Goal: Transaction & Acquisition: Purchase product/service

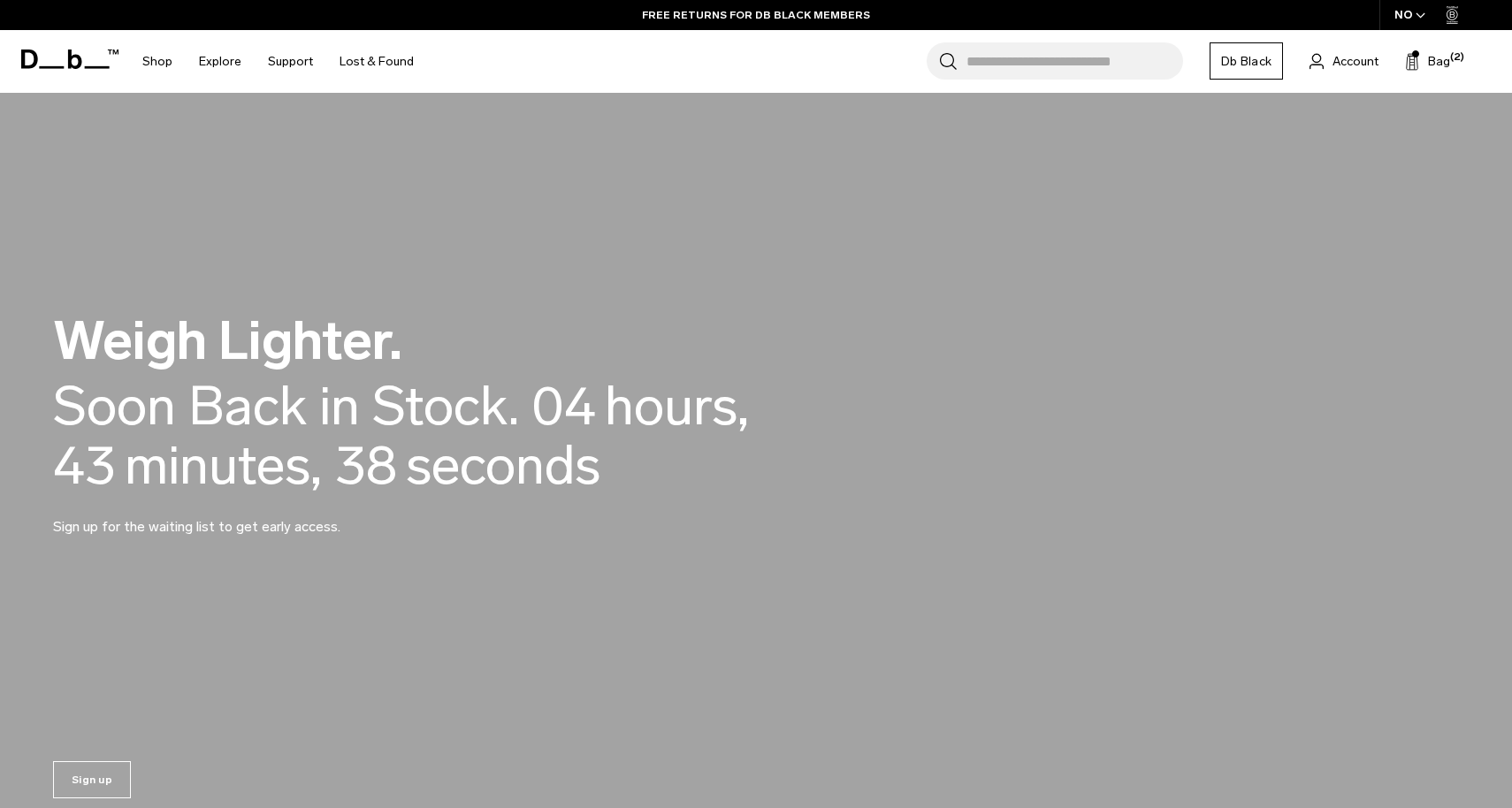
click at [1409, 19] on div "NO" at bounding box center [1410, 15] width 62 height 30
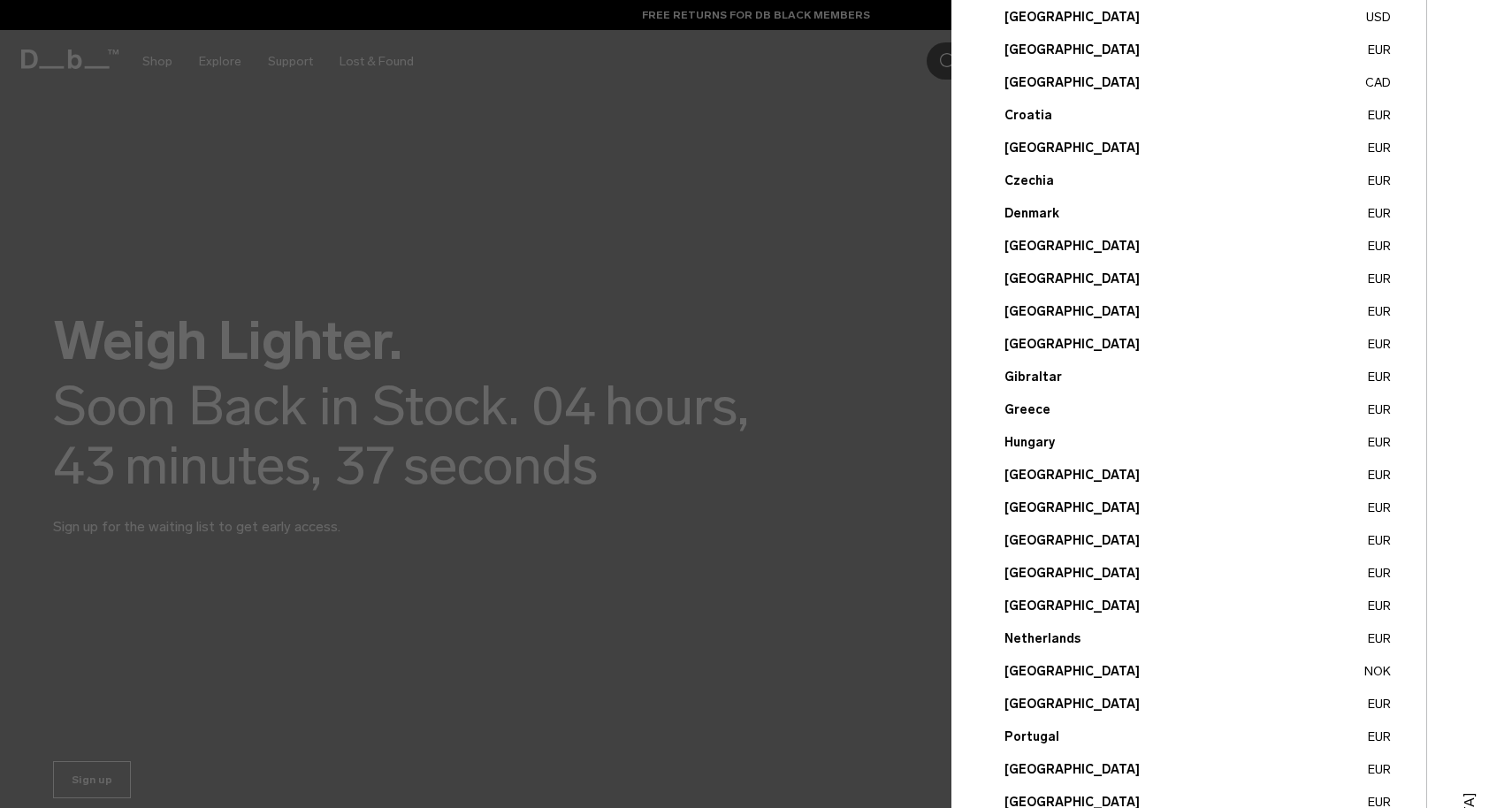
scroll to position [495, 0]
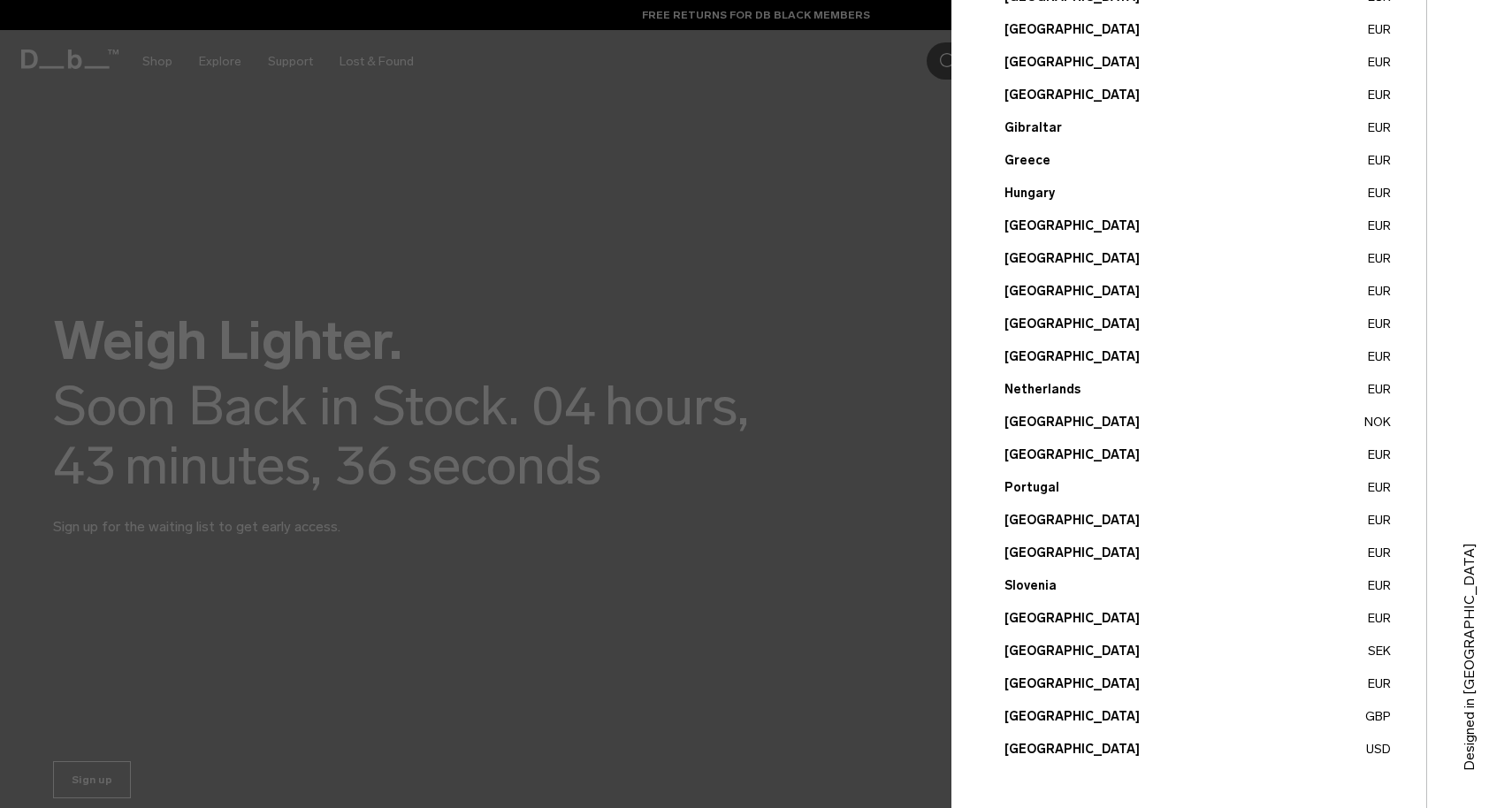
click at [1033, 757] on button "United States USD" at bounding box center [1197, 749] width 386 height 19
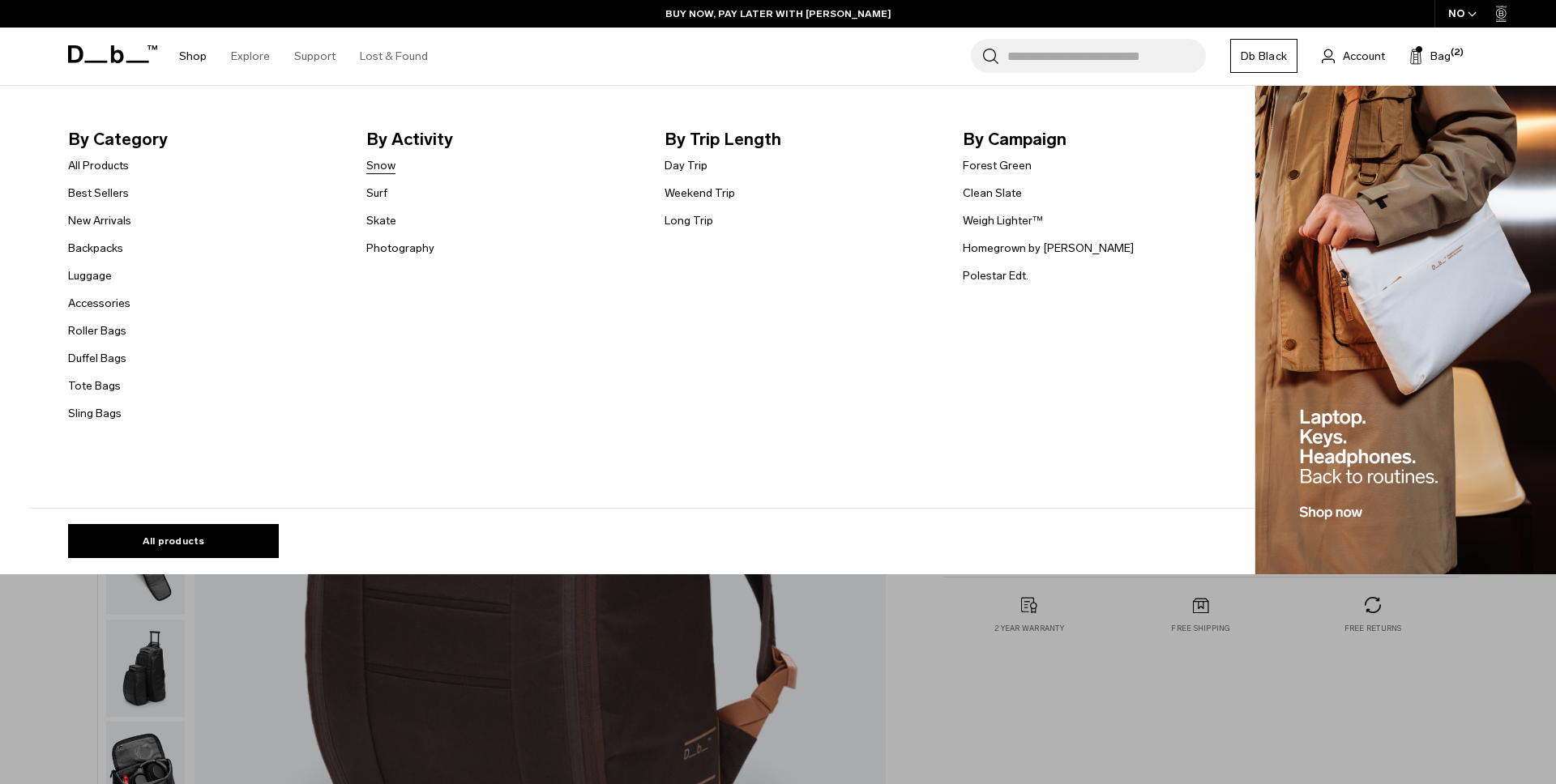
click at [390, 159] on link "Snow" at bounding box center [381, 166] width 29 height 17
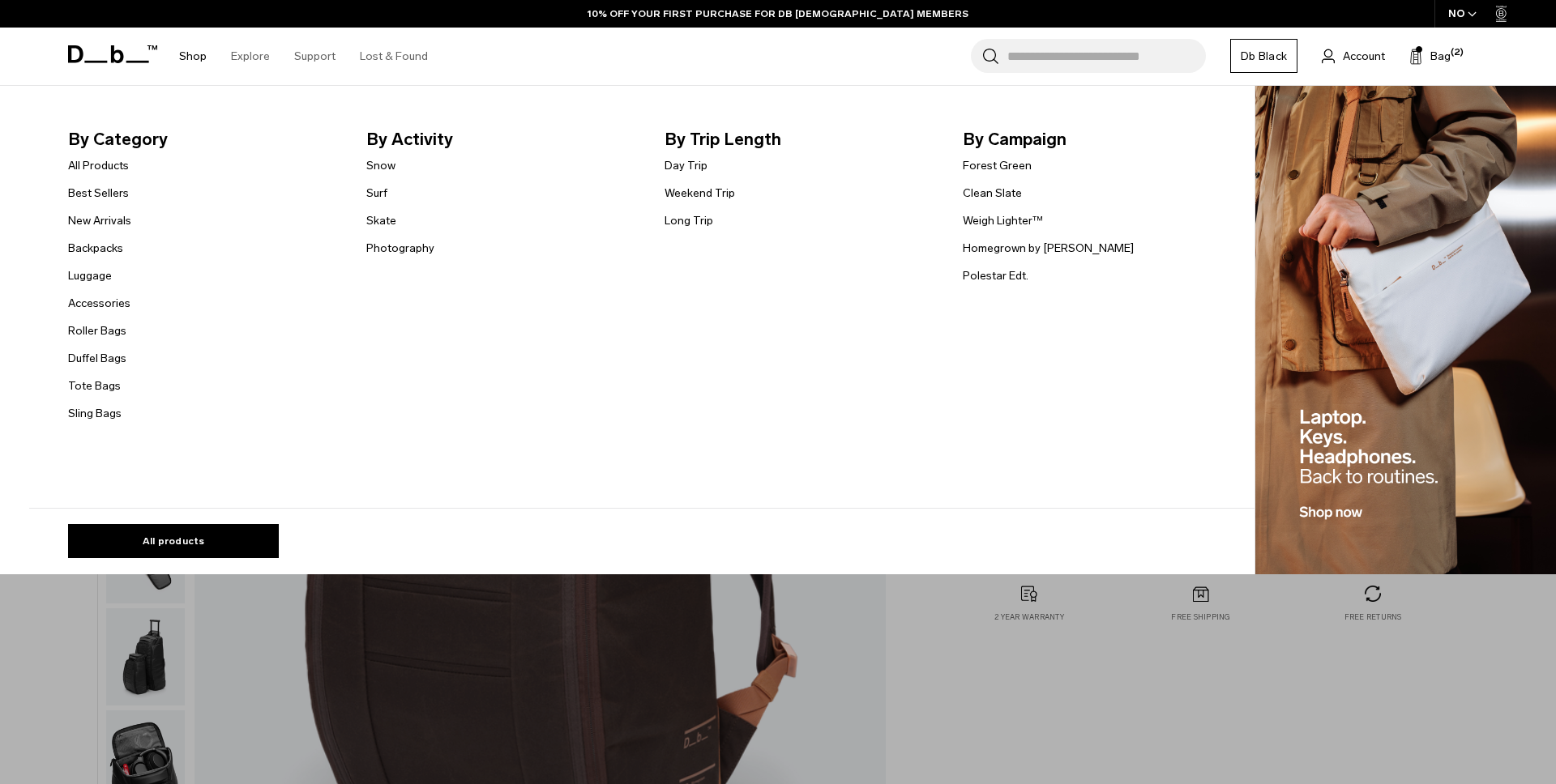
scroll to position [19, 0]
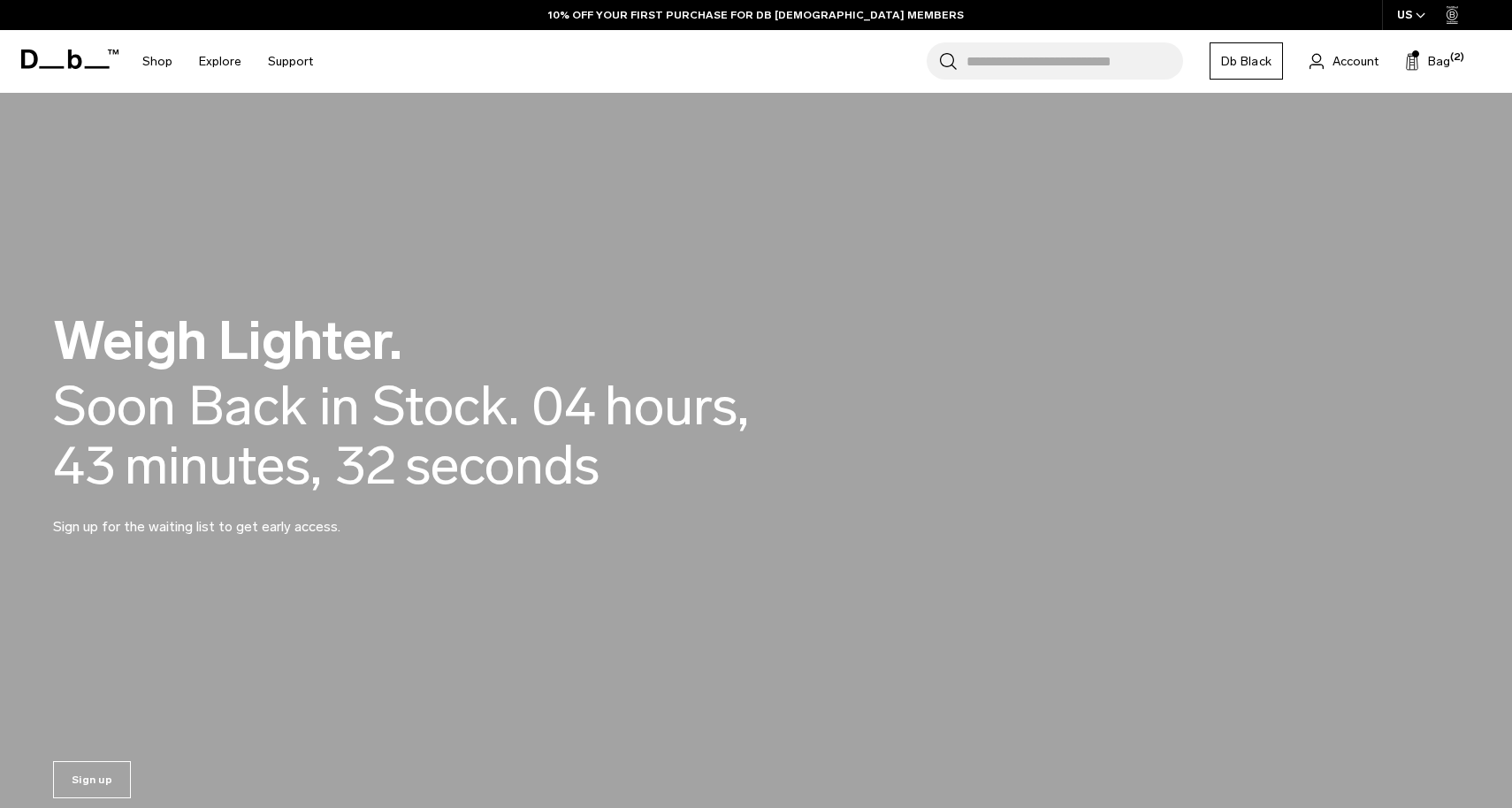
click at [977, 52] on input "Search for Bags, Luggage..." at bounding box center [1074, 61] width 216 height 37
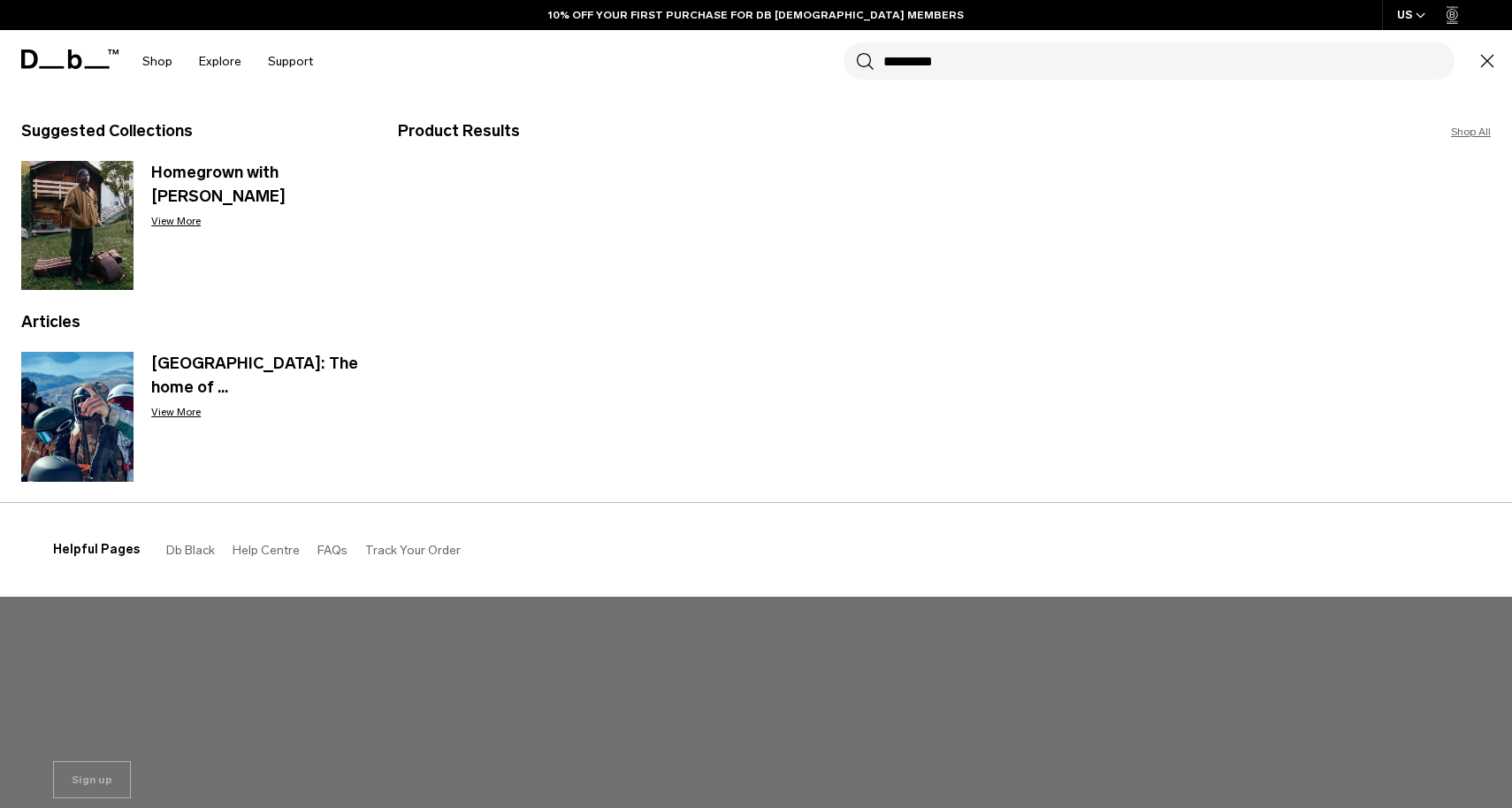
type input "*********"
click at [856, 51] on button "Search" at bounding box center [865, 60] width 19 height 19
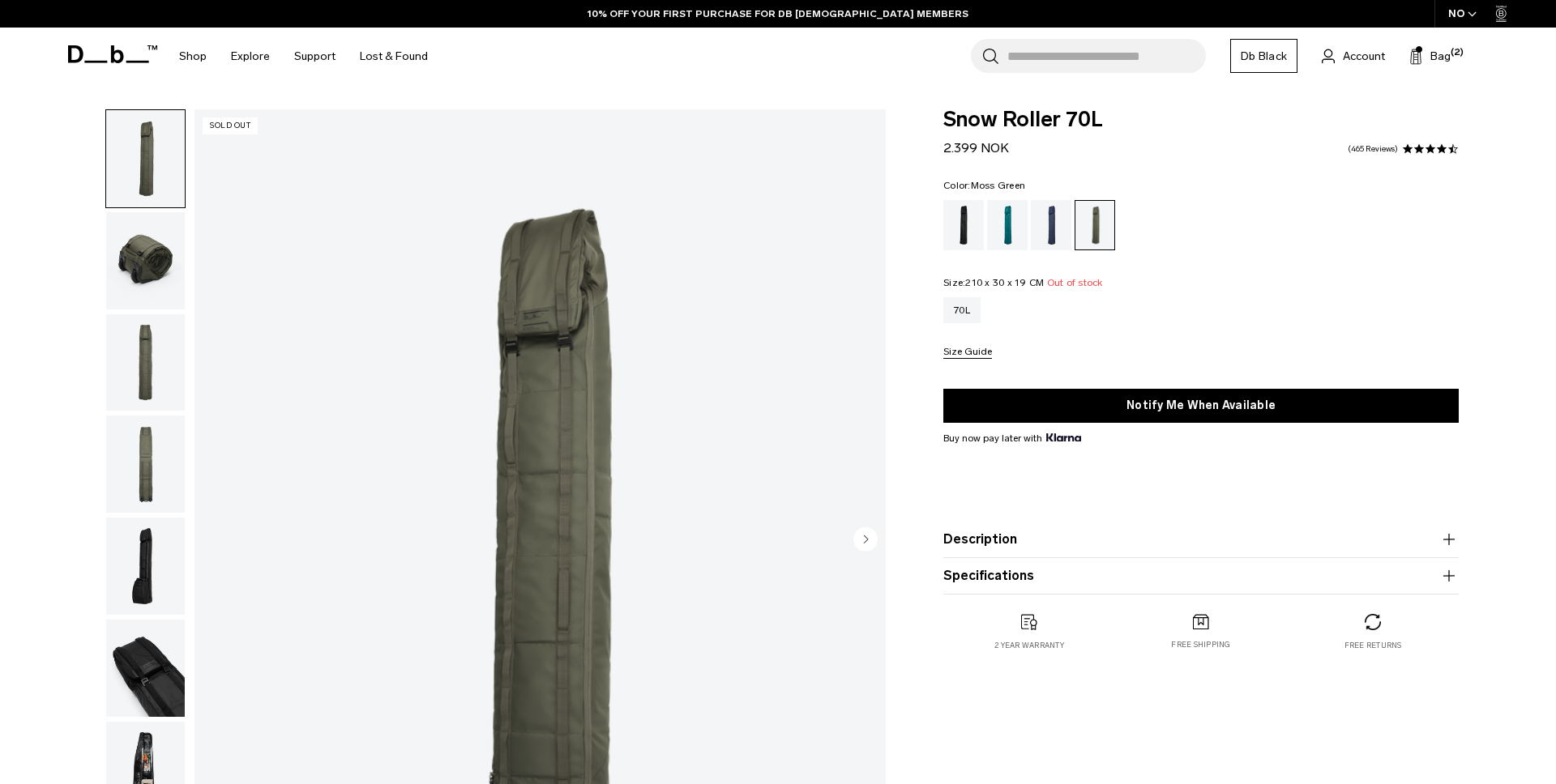
click at [1460, 17] on div "NO" at bounding box center [1462, 14] width 57 height 27
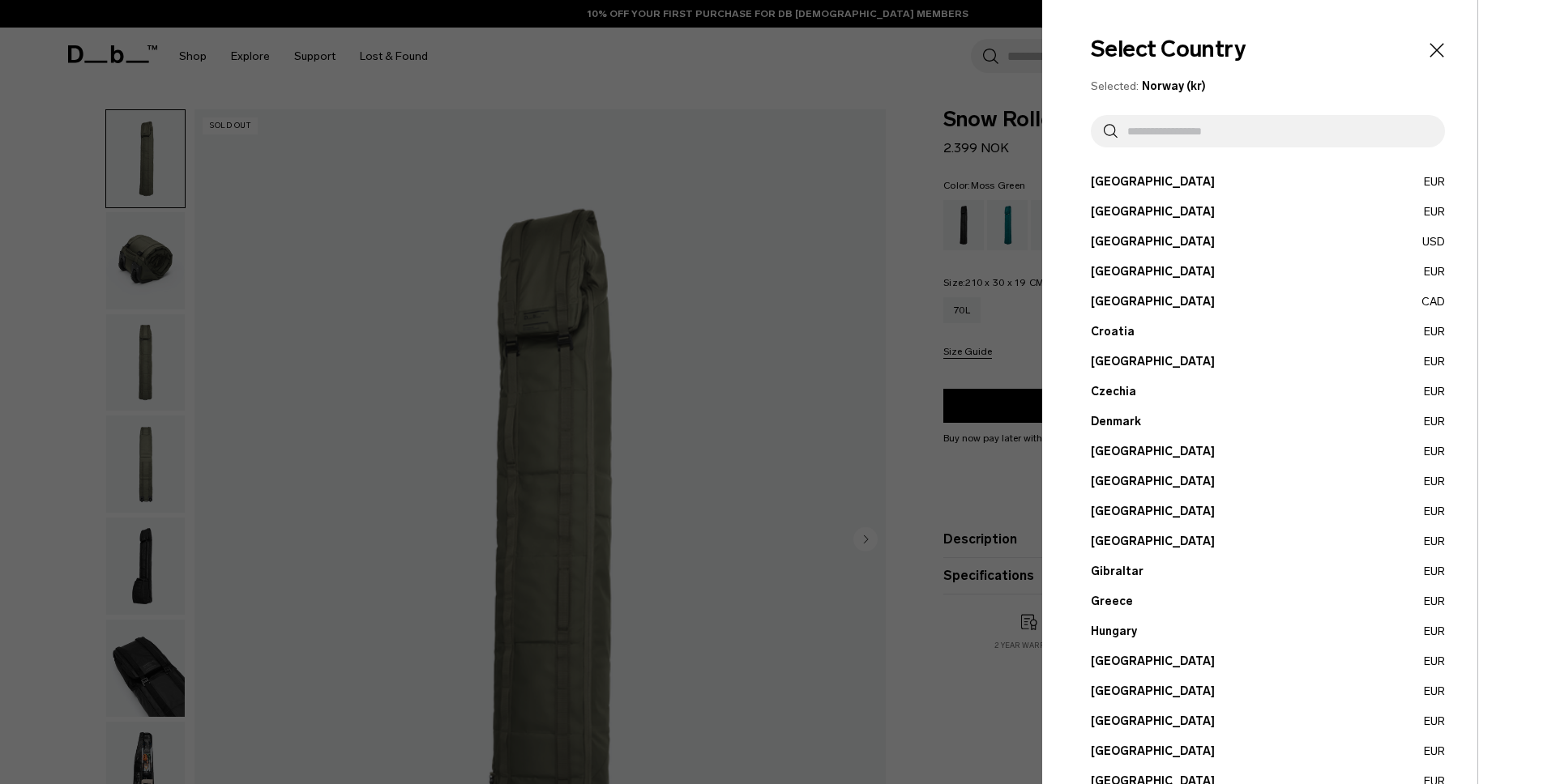
scroll to position [411, 0]
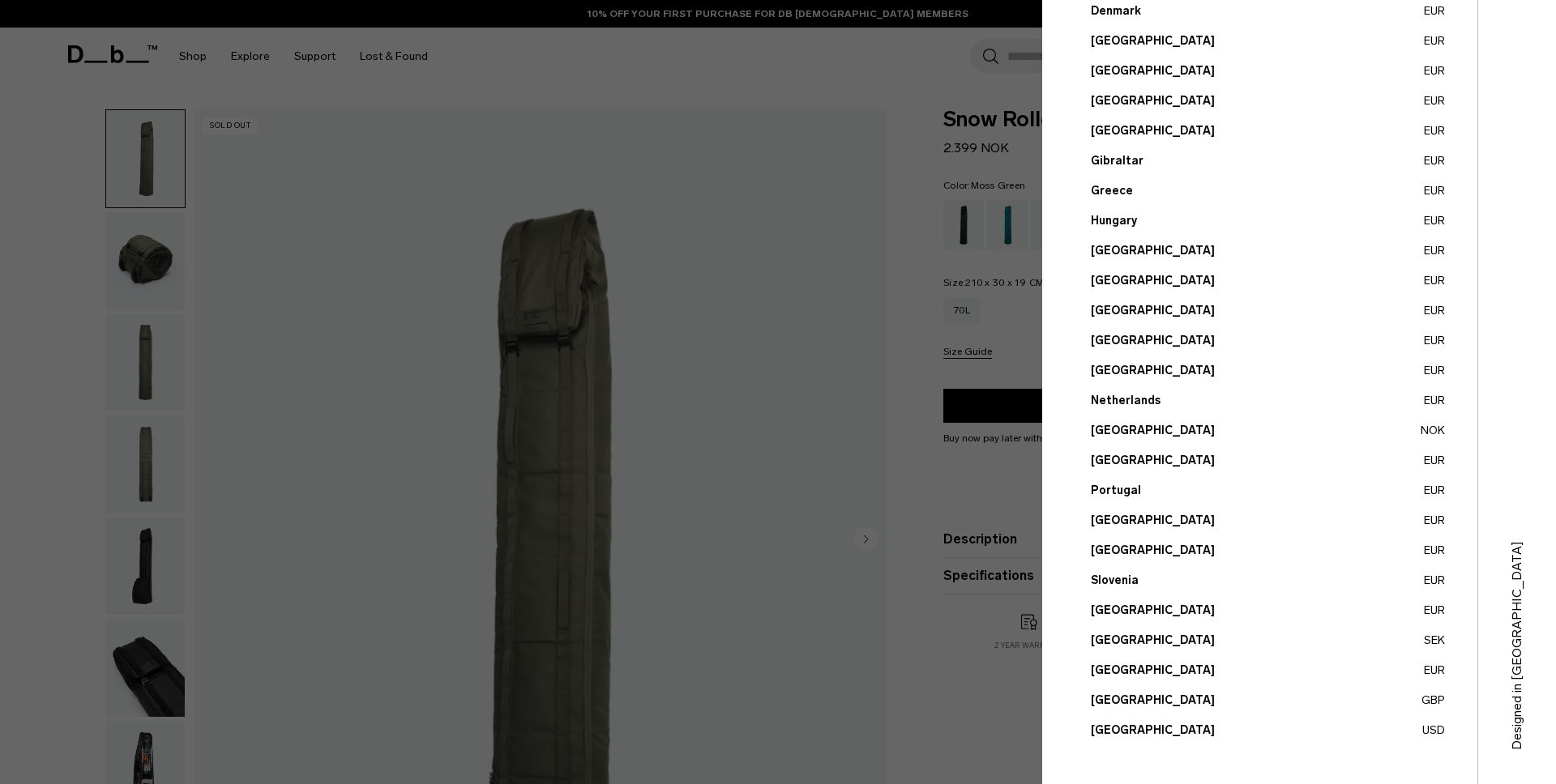
click at [1134, 725] on button "United States USD" at bounding box center [1268, 730] width 354 height 17
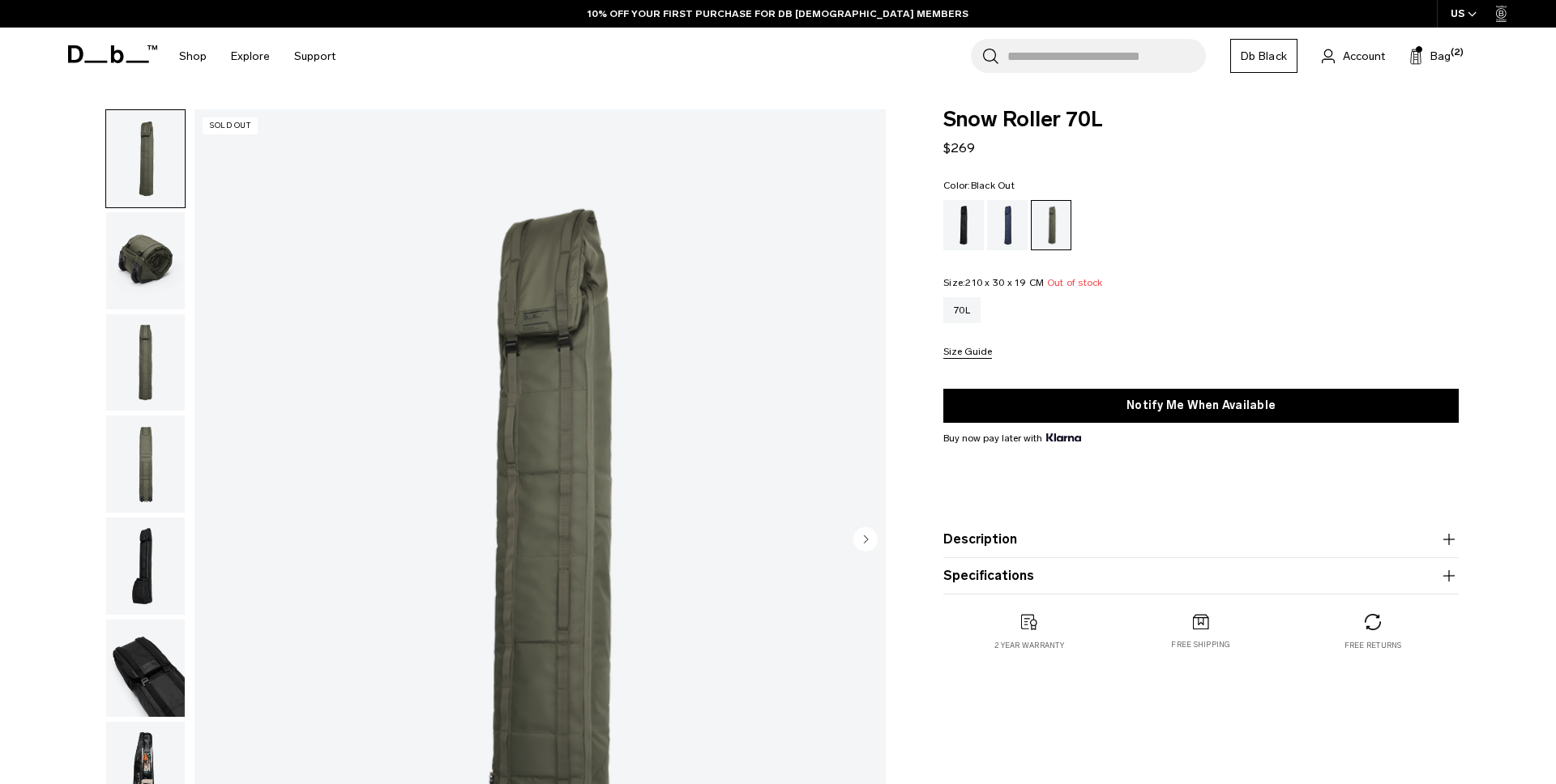
click at [955, 245] on div "Black Out" at bounding box center [964, 224] width 42 height 50
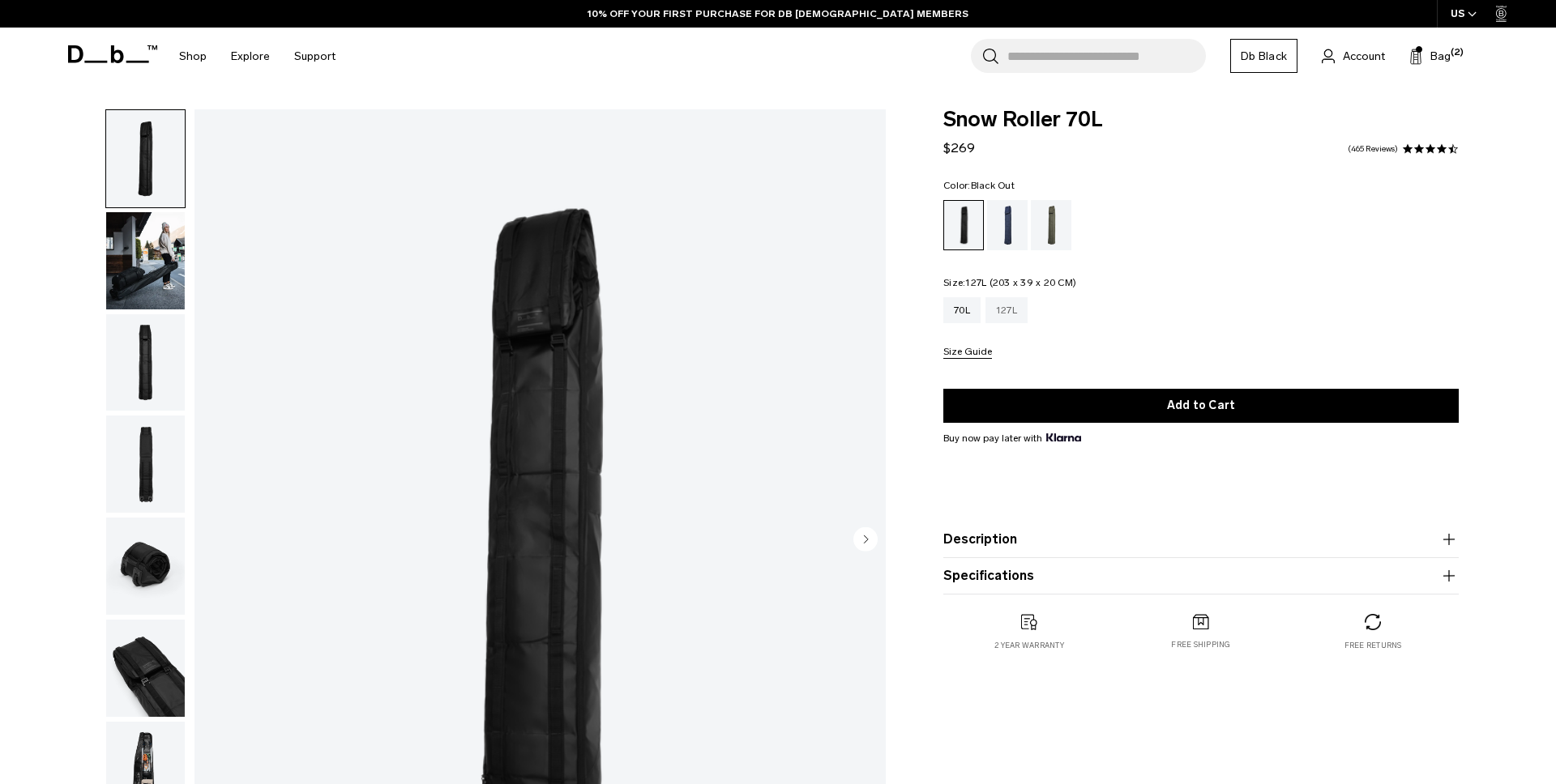
click at [1001, 304] on div "127L" at bounding box center [1007, 310] width 43 height 26
